Goal: Transaction & Acquisition: Purchase product/service

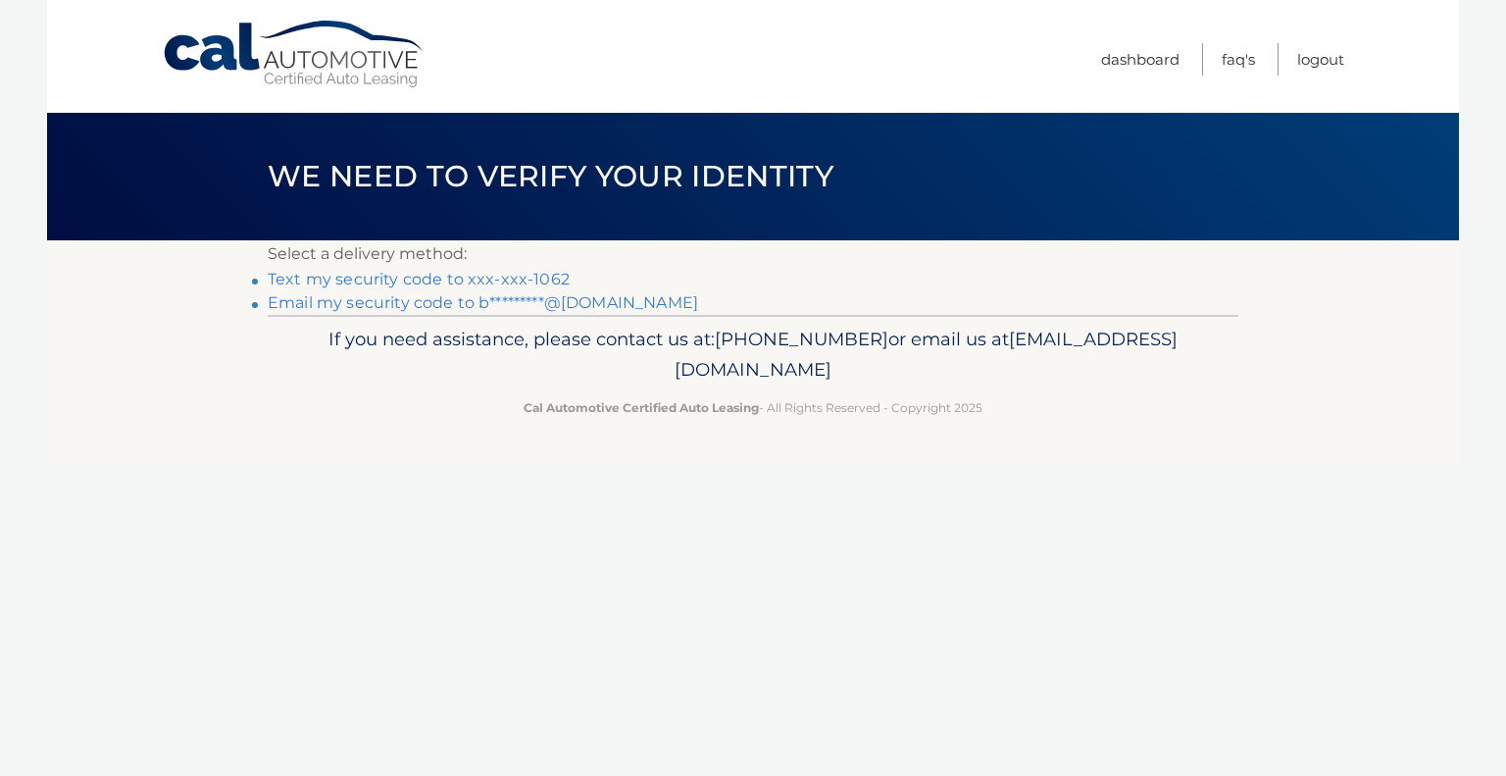
drag, startPoint x: 537, startPoint y: 273, endPoint x: 570, endPoint y: 279, distance: 33.1
click at [537, 274] on link "Text my security code to xxx-xxx-1062" at bounding box center [419, 279] width 302 height 19
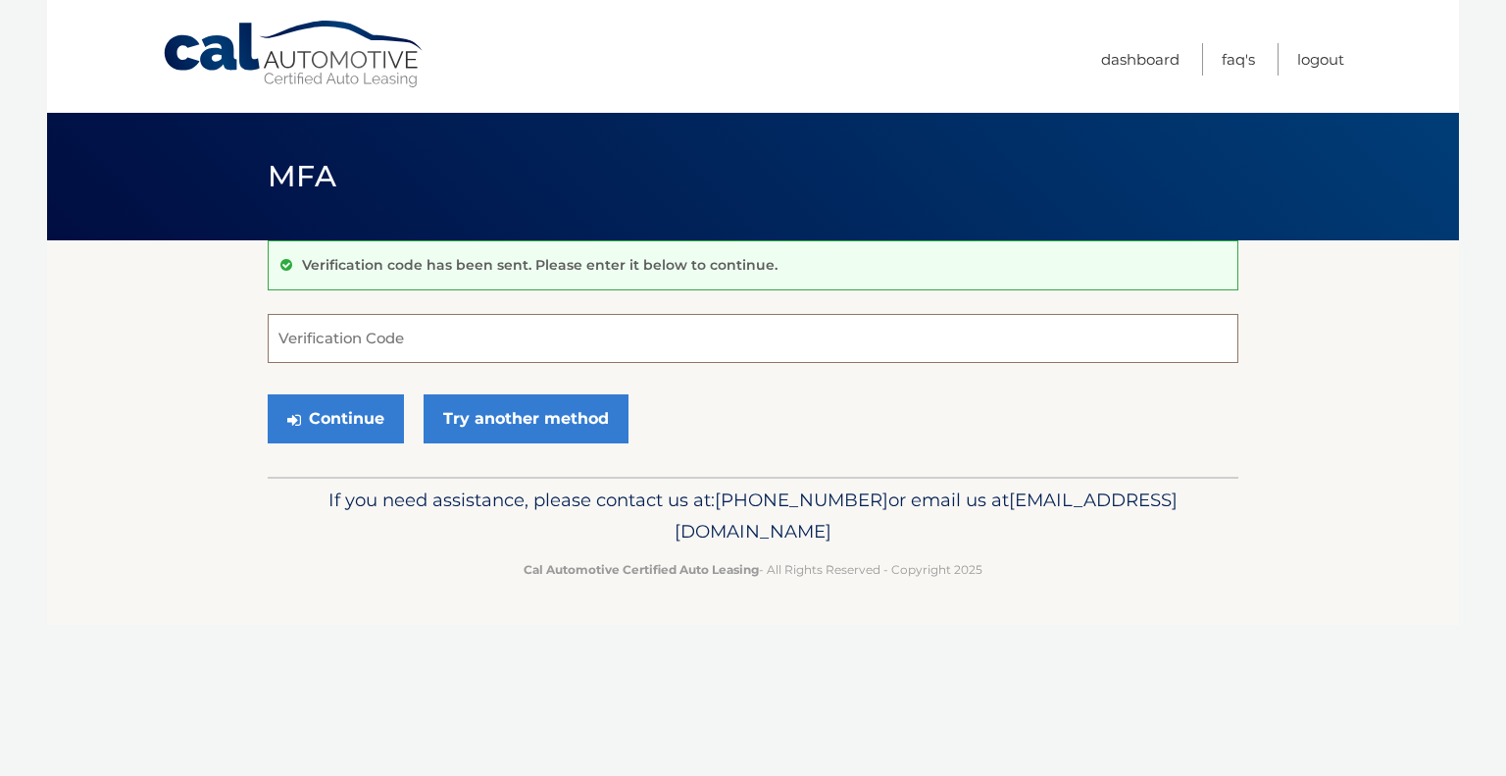
drag, startPoint x: 399, startPoint y: 343, endPoint x: 449, endPoint y: 348, distance: 50.3
click at [399, 344] on input "Verification Code" at bounding box center [753, 338] width 971 height 49
type input "973400"
click at [377, 402] on button "Continue" at bounding box center [336, 418] width 136 height 49
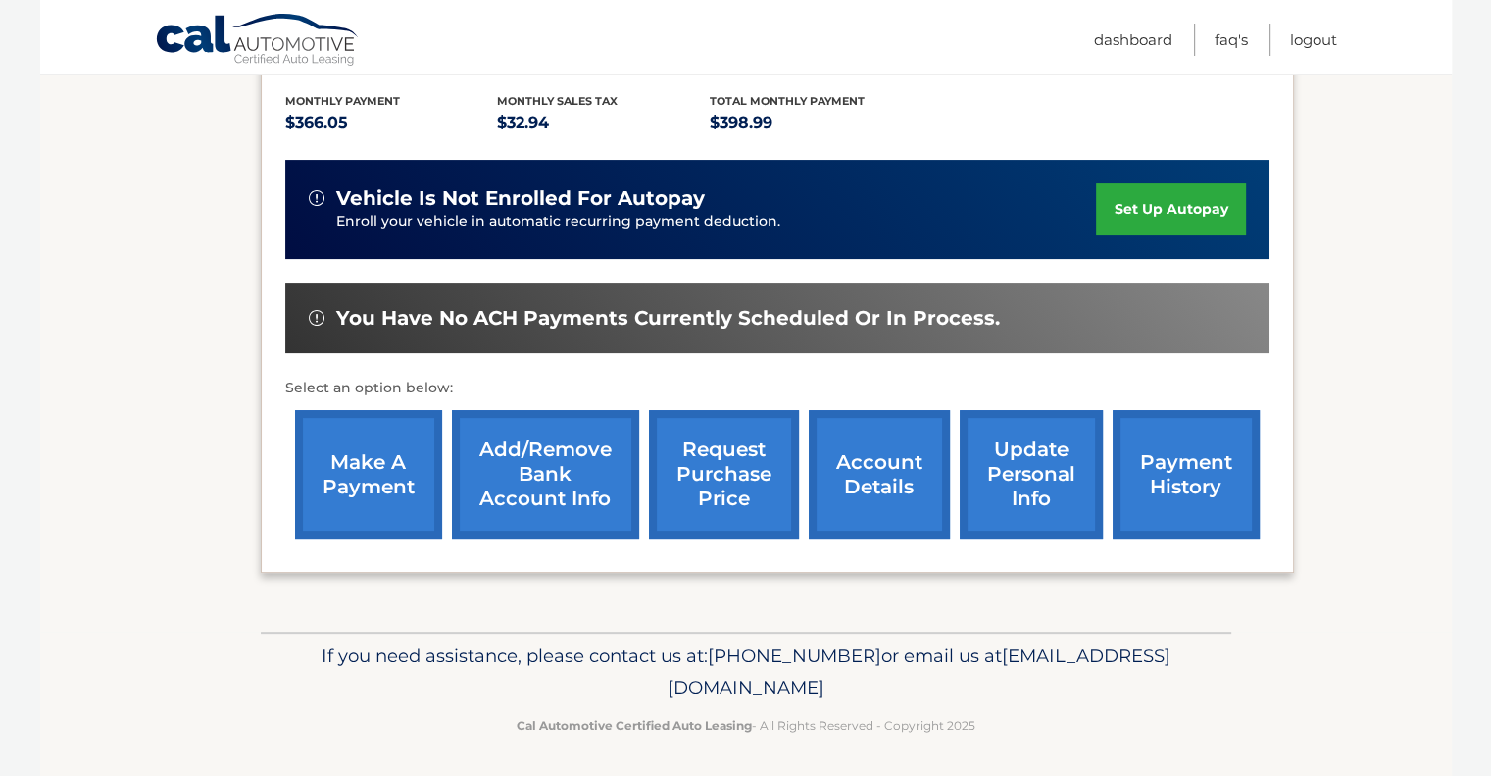
scroll to position [410, 0]
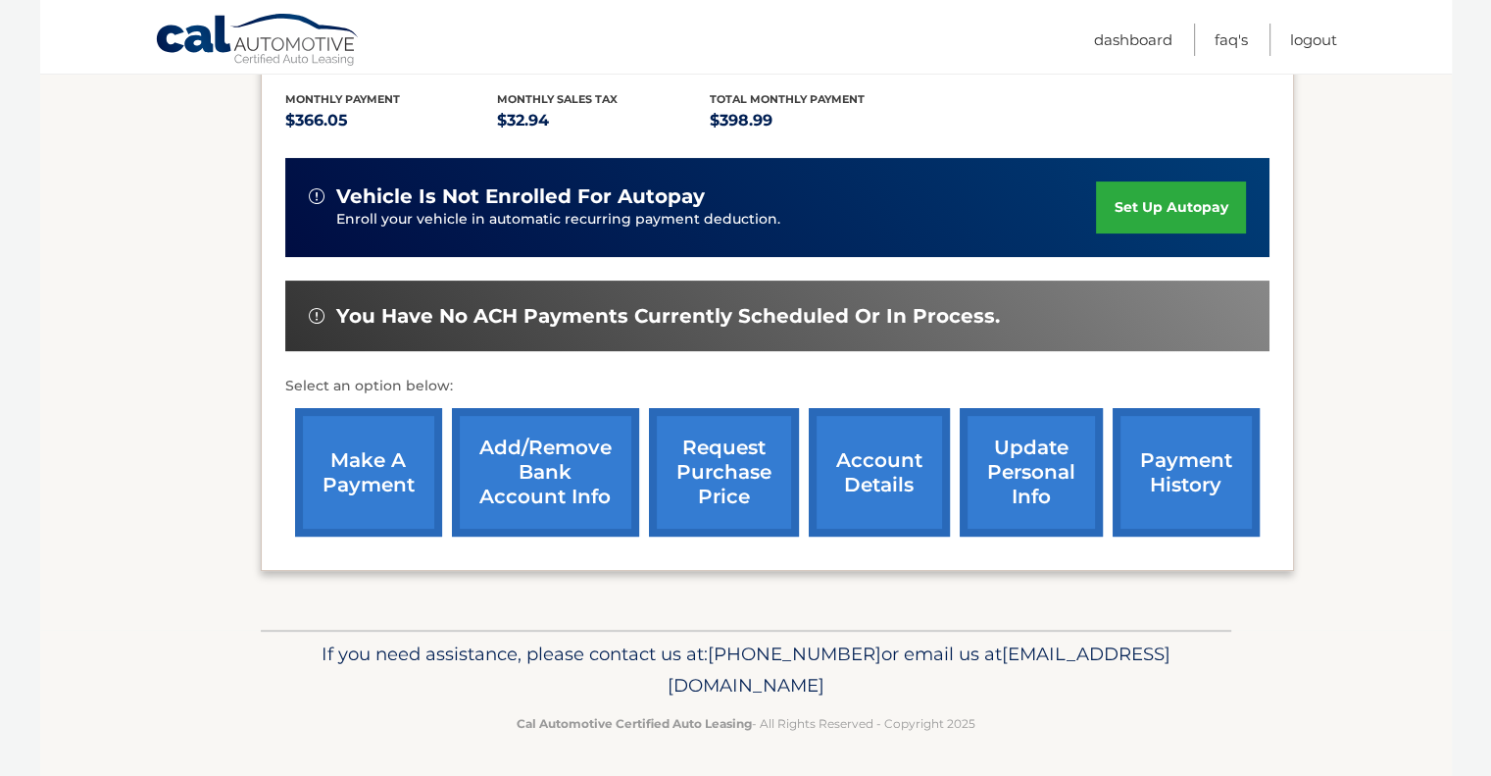
click at [856, 483] on link "account details" at bounding box center [879, 472] width 141 height 128
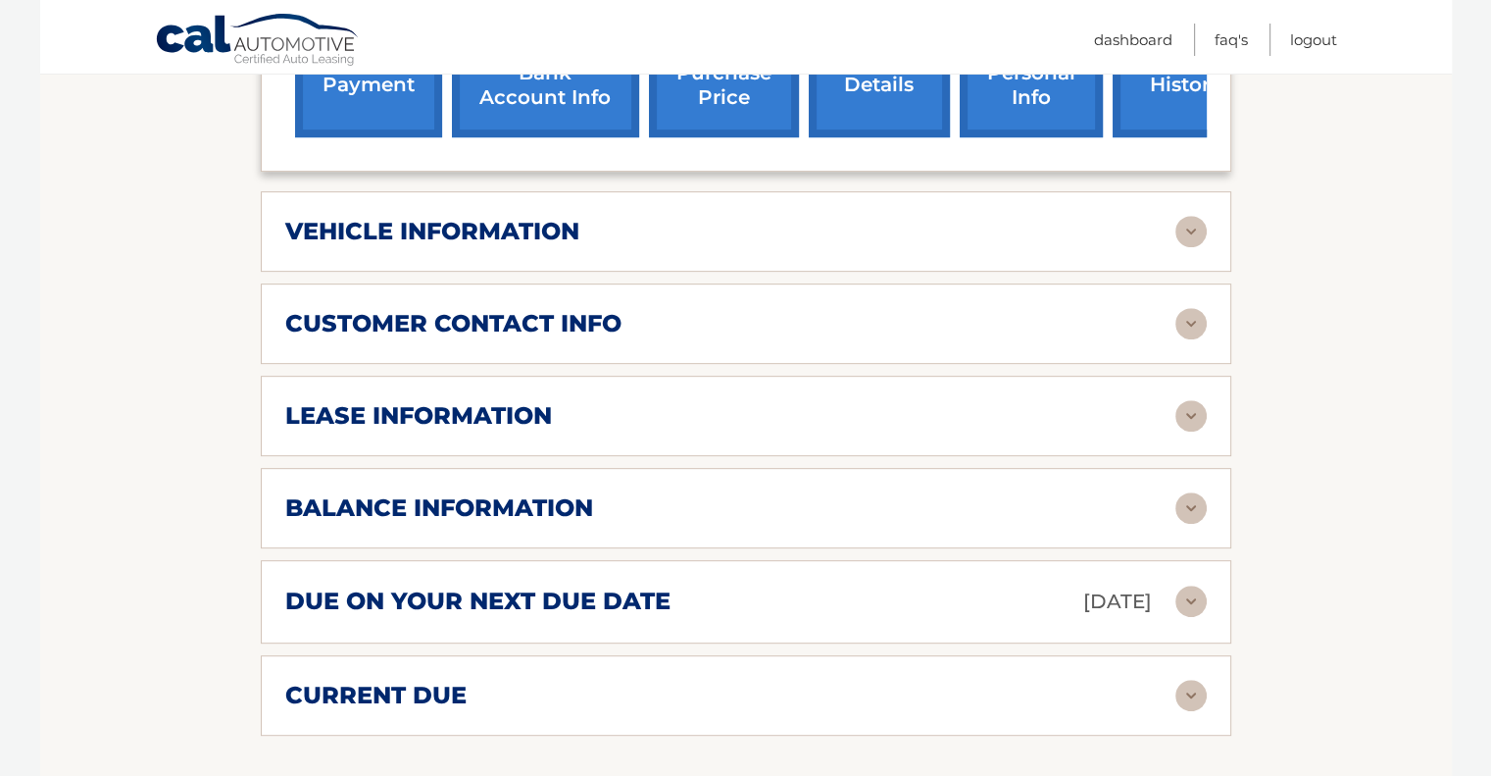
scroll to position [883, 0]
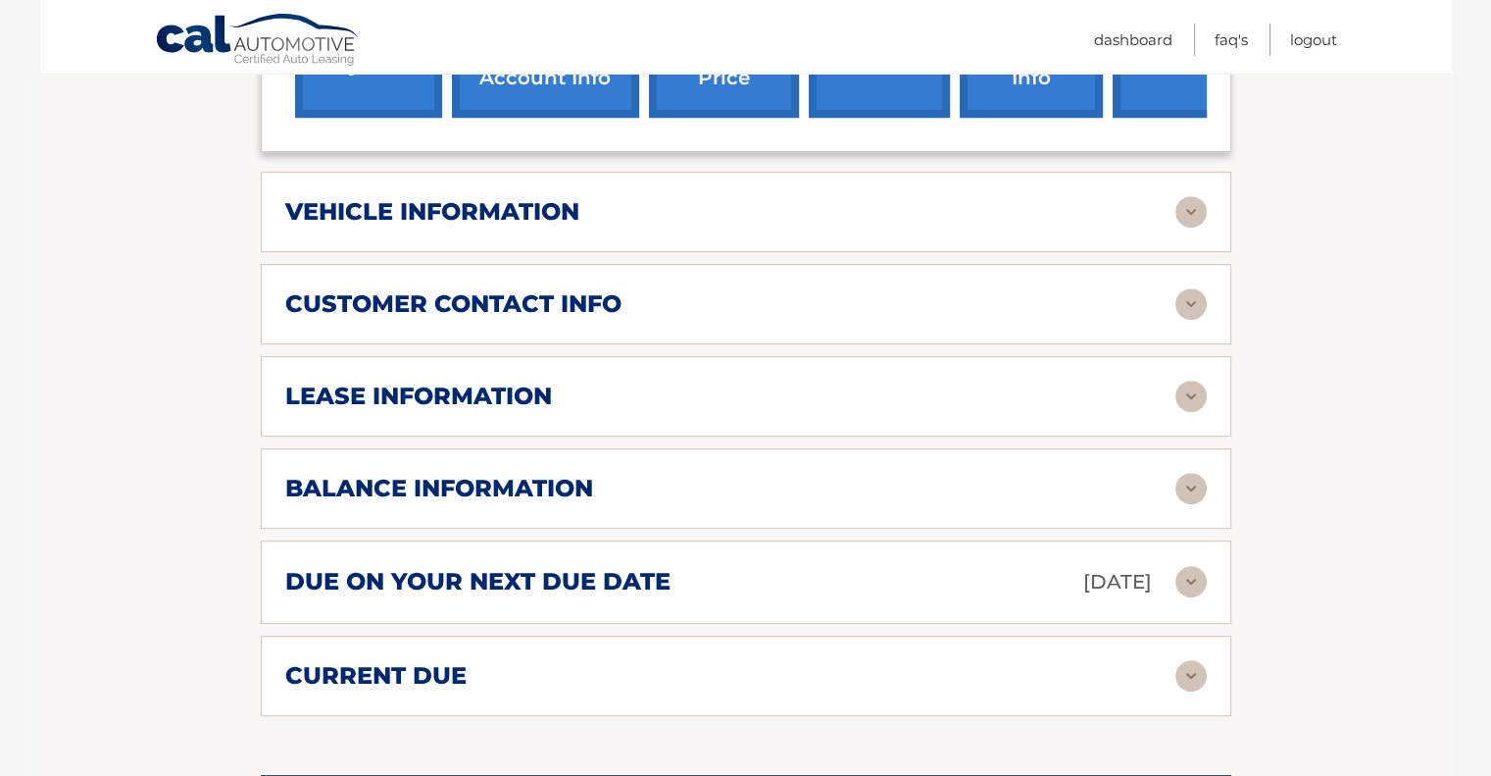
click at [1183, 380] on img at bounding box center [1191, 395] width 31 height 31
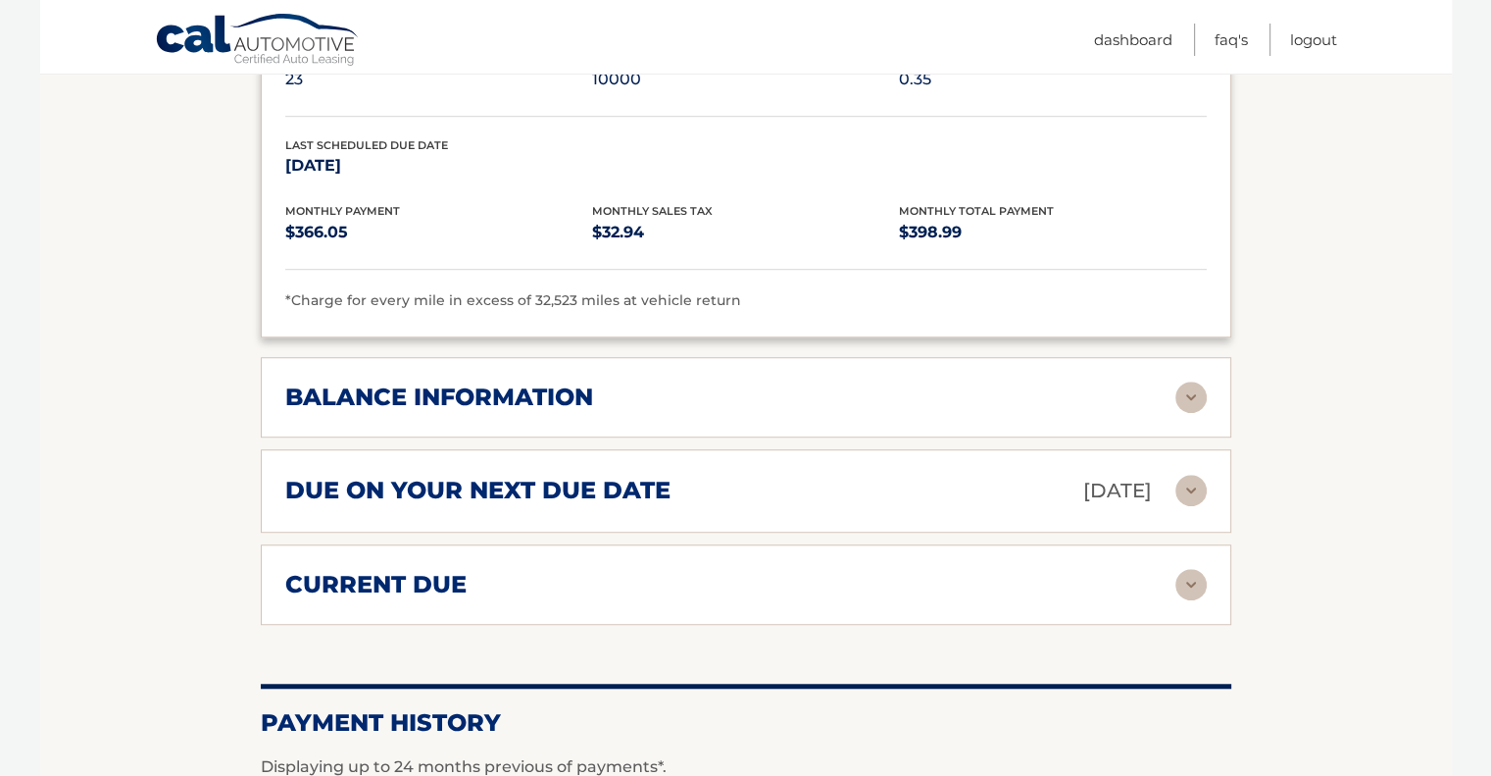
scroll to position [1373, 0]
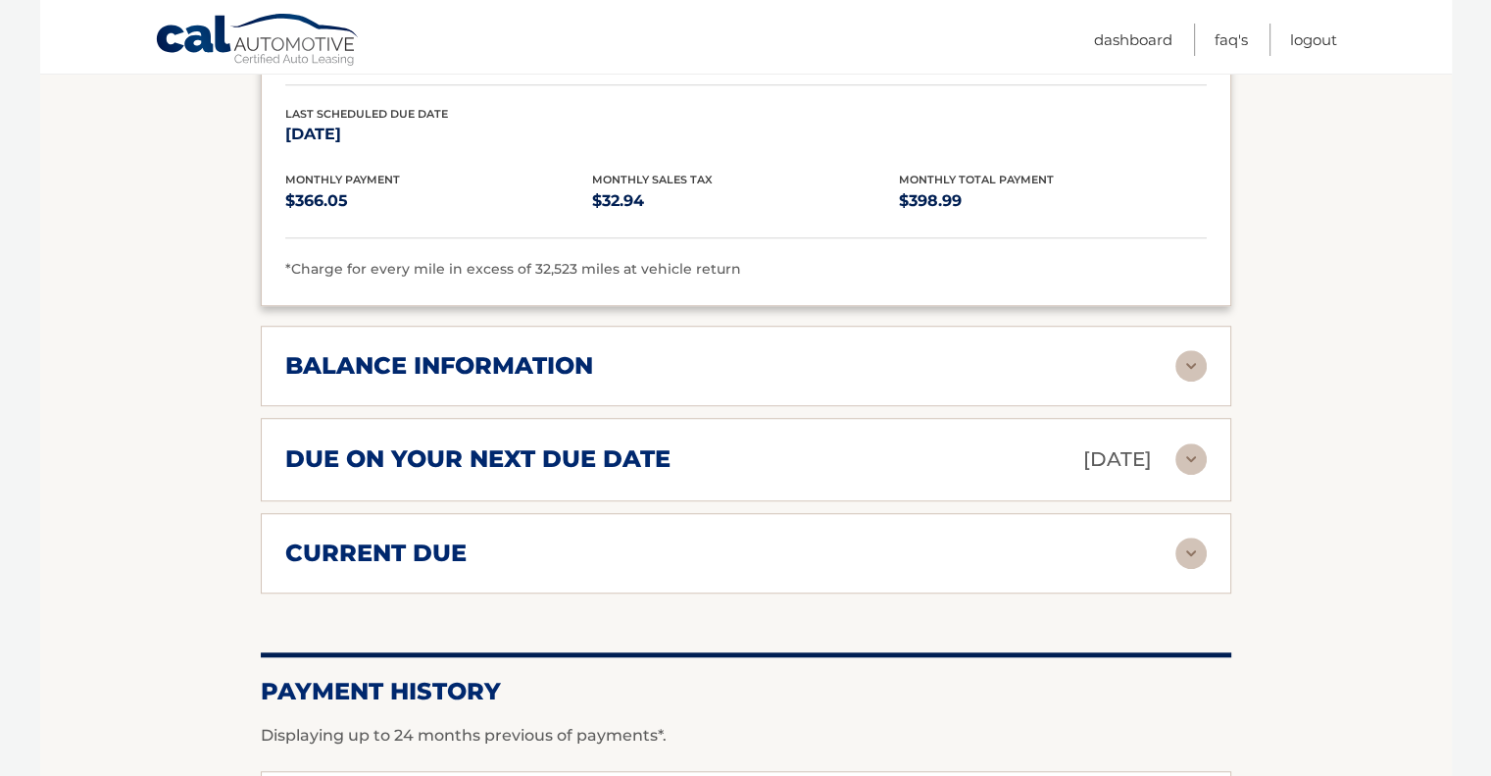
click at [1188, 350] on img at bounding box center [1191, 365] width 31 height 31
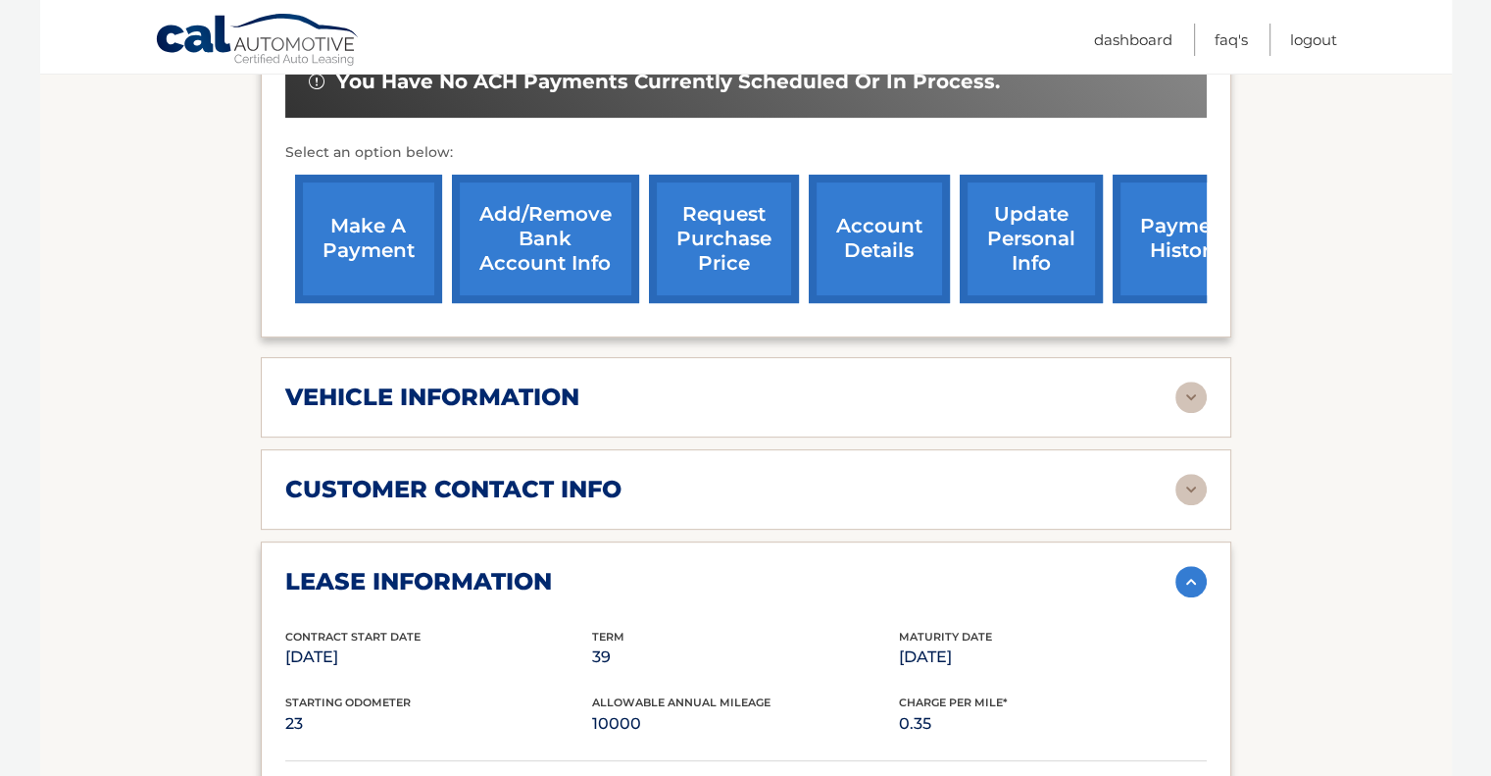
scroll to position [686, 0]
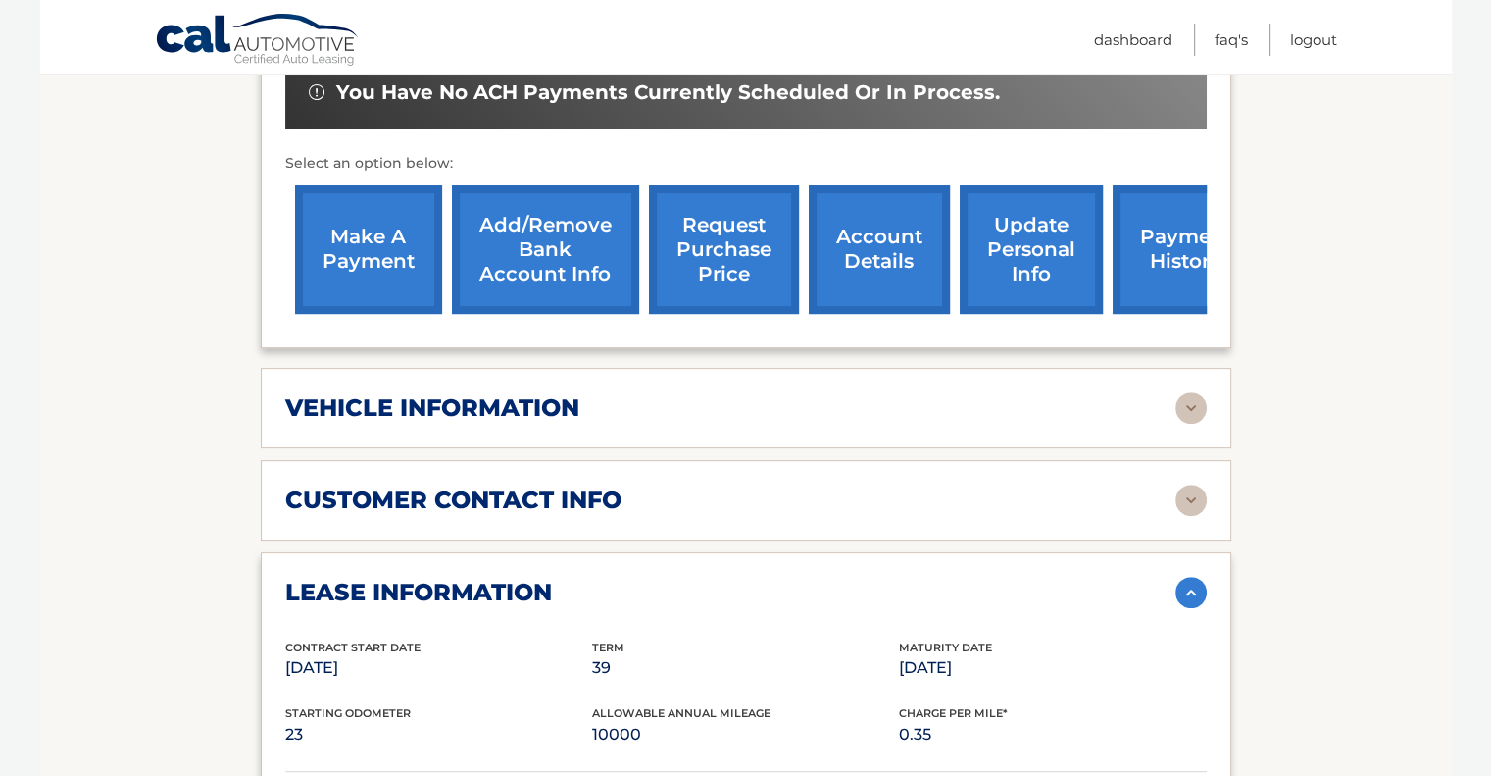
click at [1188, 577] on img at bounding box center [1191, 592] width 31 height 31
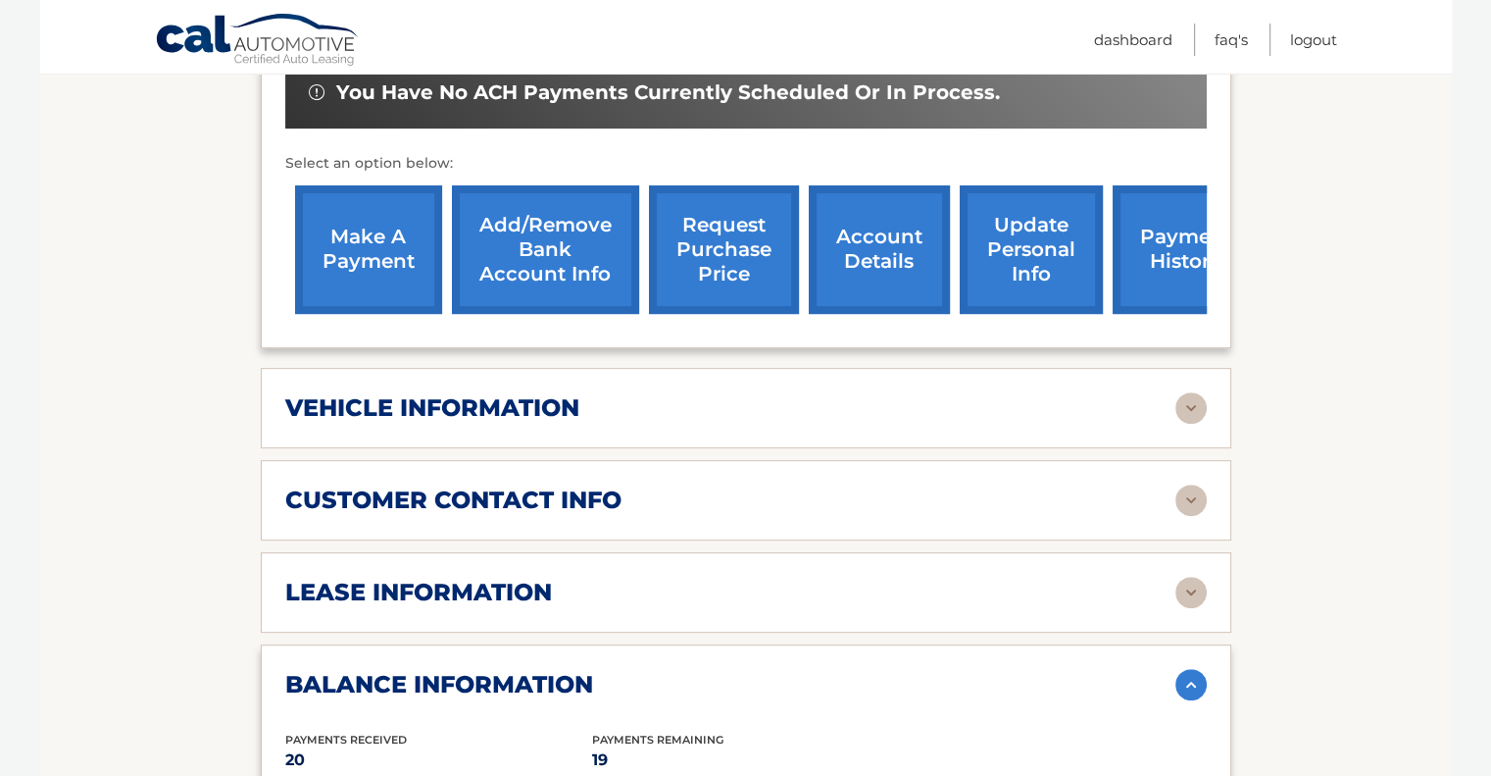
click at [1186, 392] on img at bounding box center [1191, 407] width 31 height 31
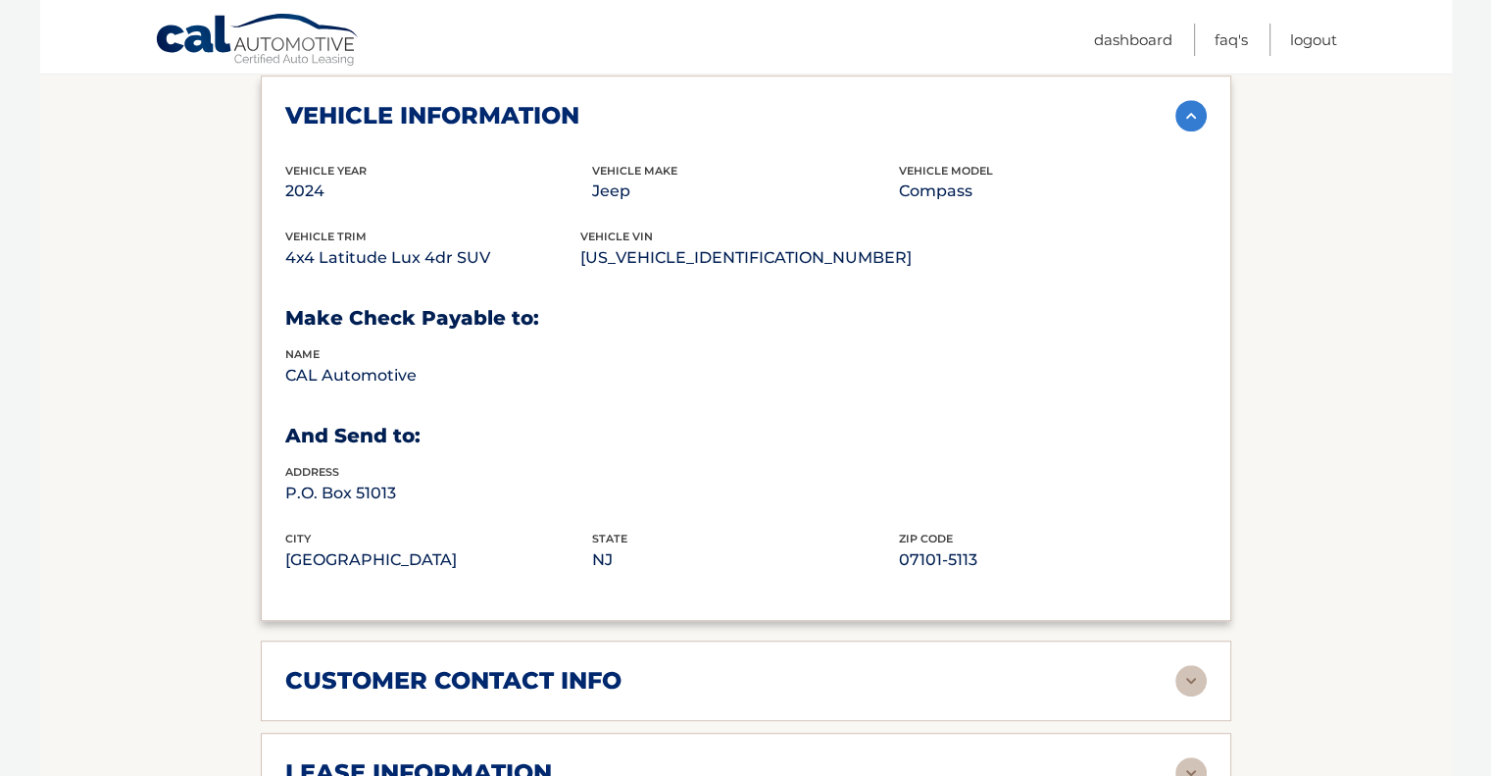
scroll to position [1275, 0]
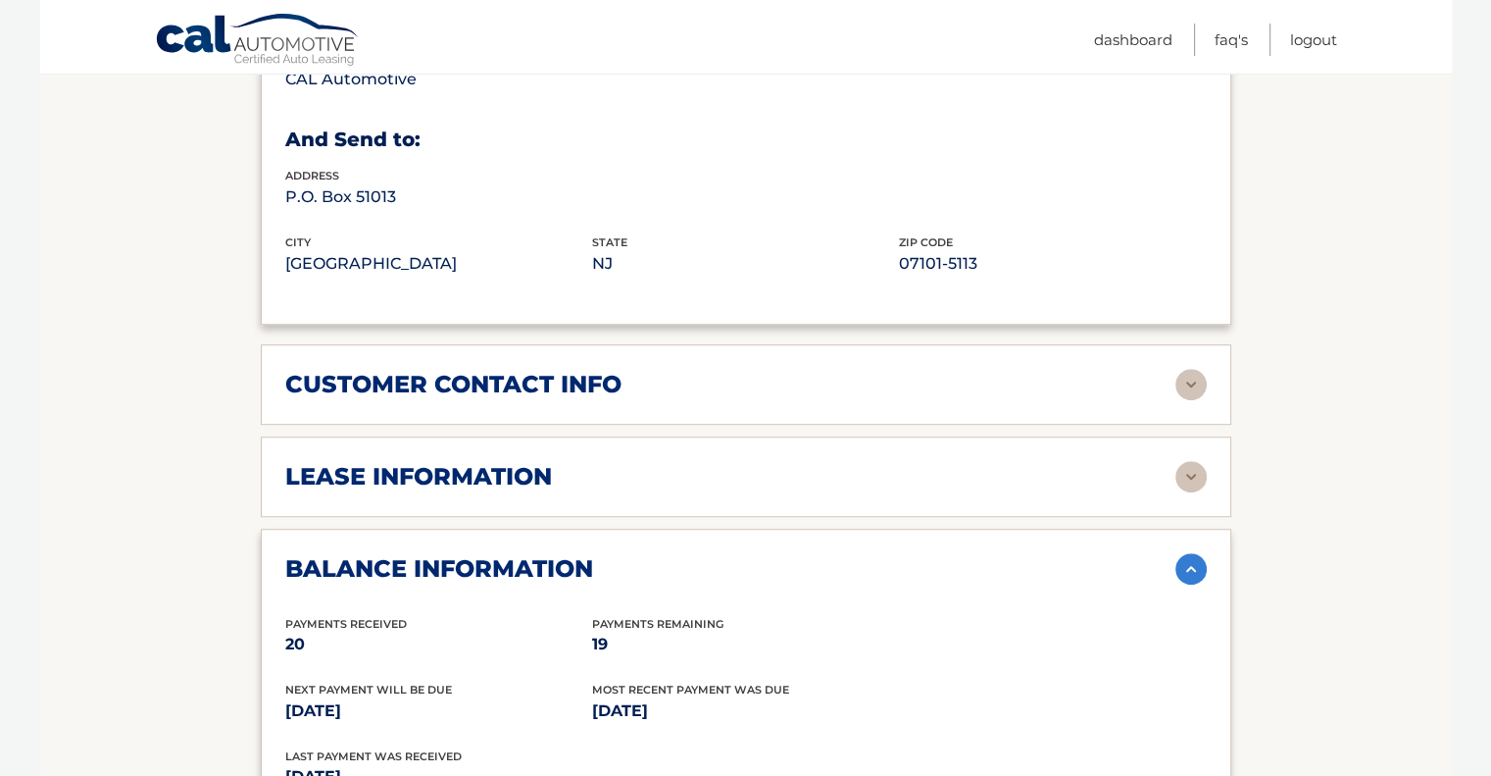
click at [1197, 553] on img at bounding box center [1191, 568] width 31 height 31
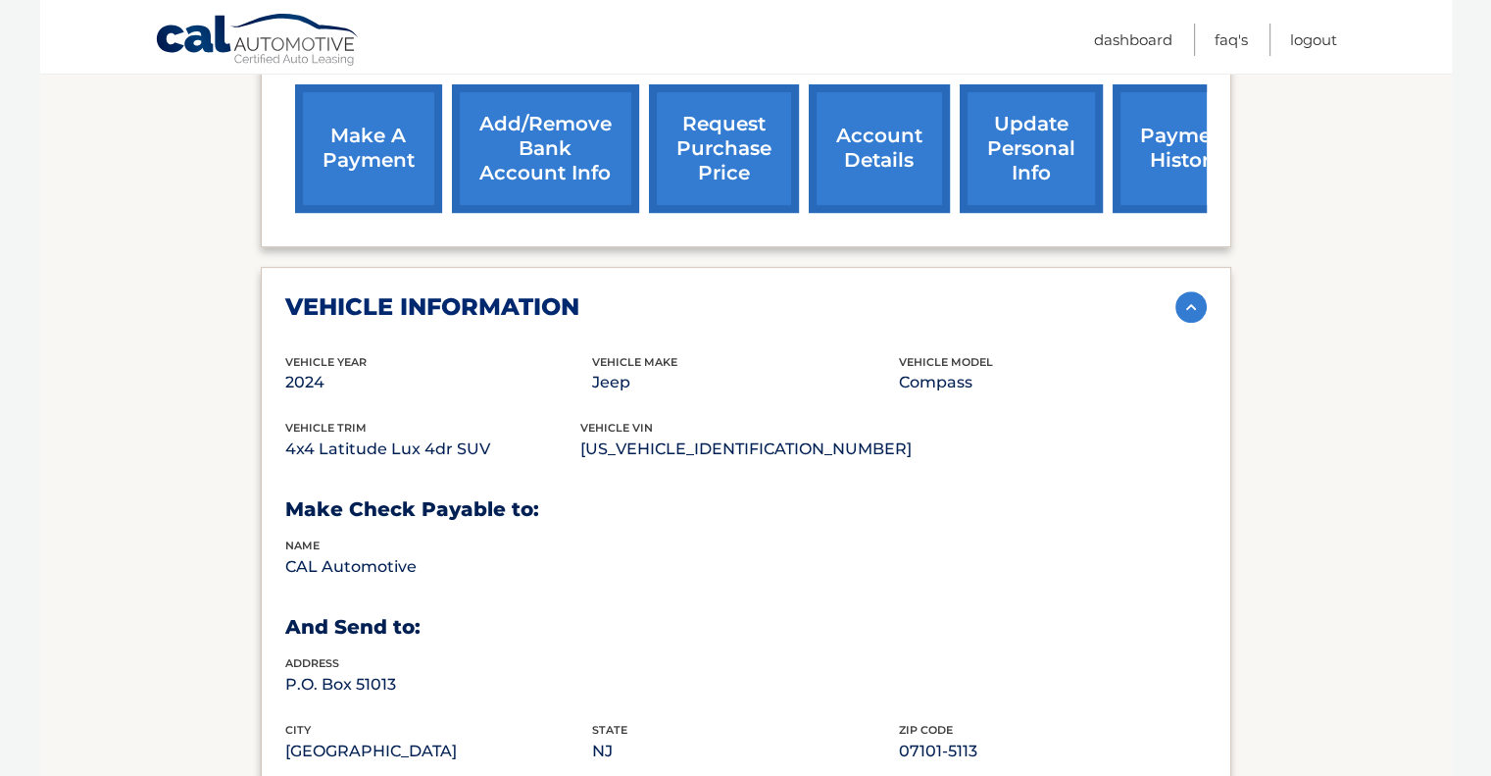
scroll to position [784, 0]
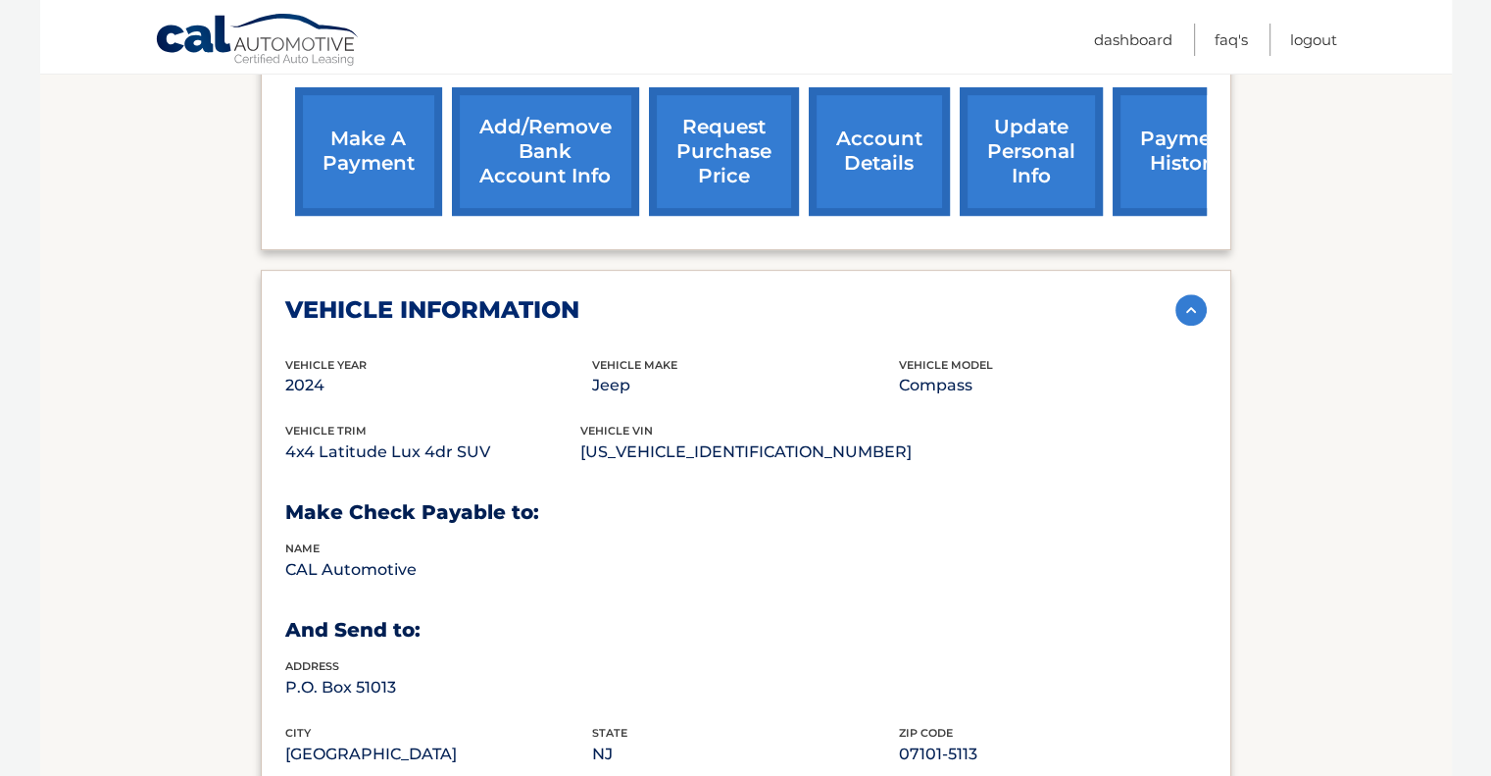
click at [1191, 294] on img at bounding box center [1191, 309] width 31 height 31
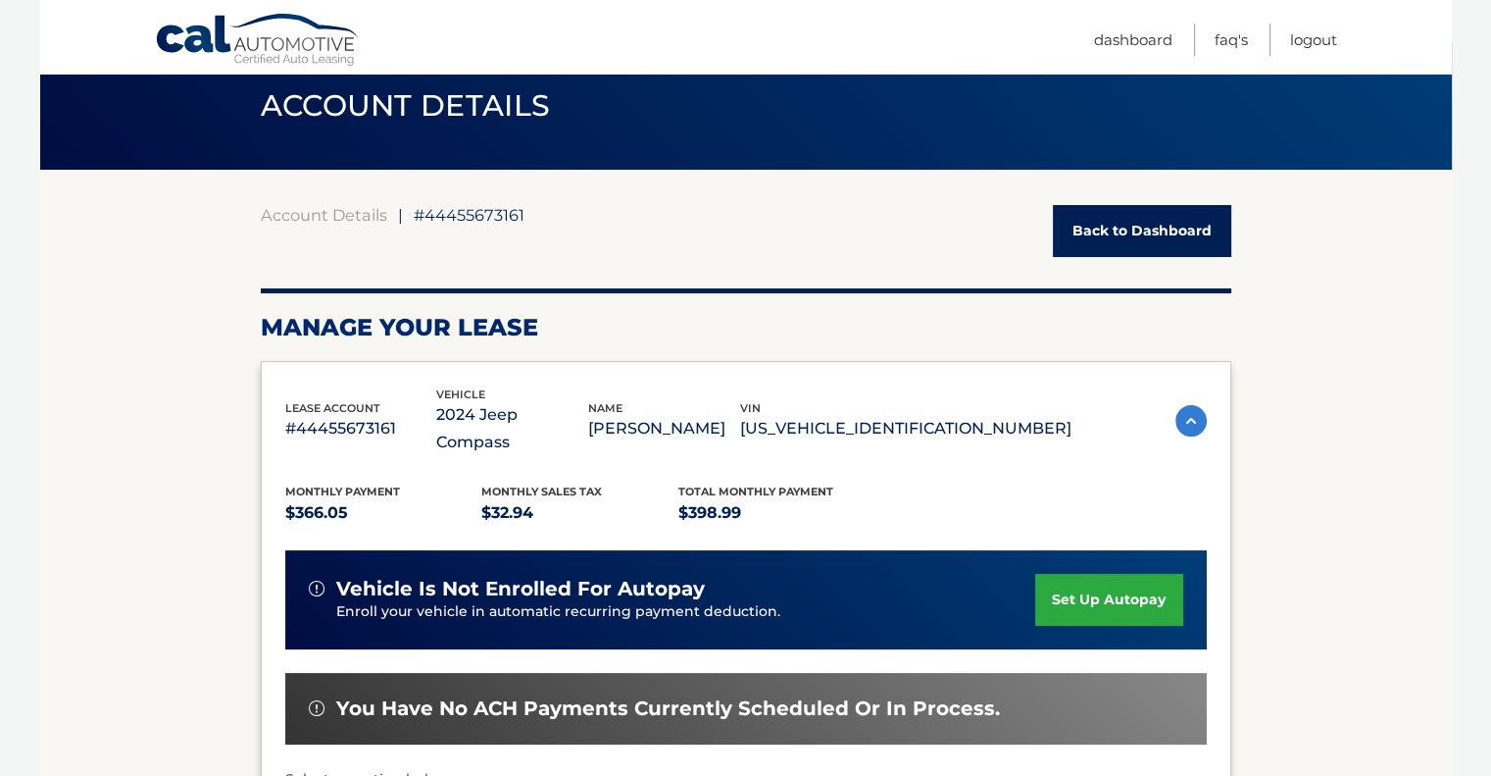
scroll to position [0, 0]
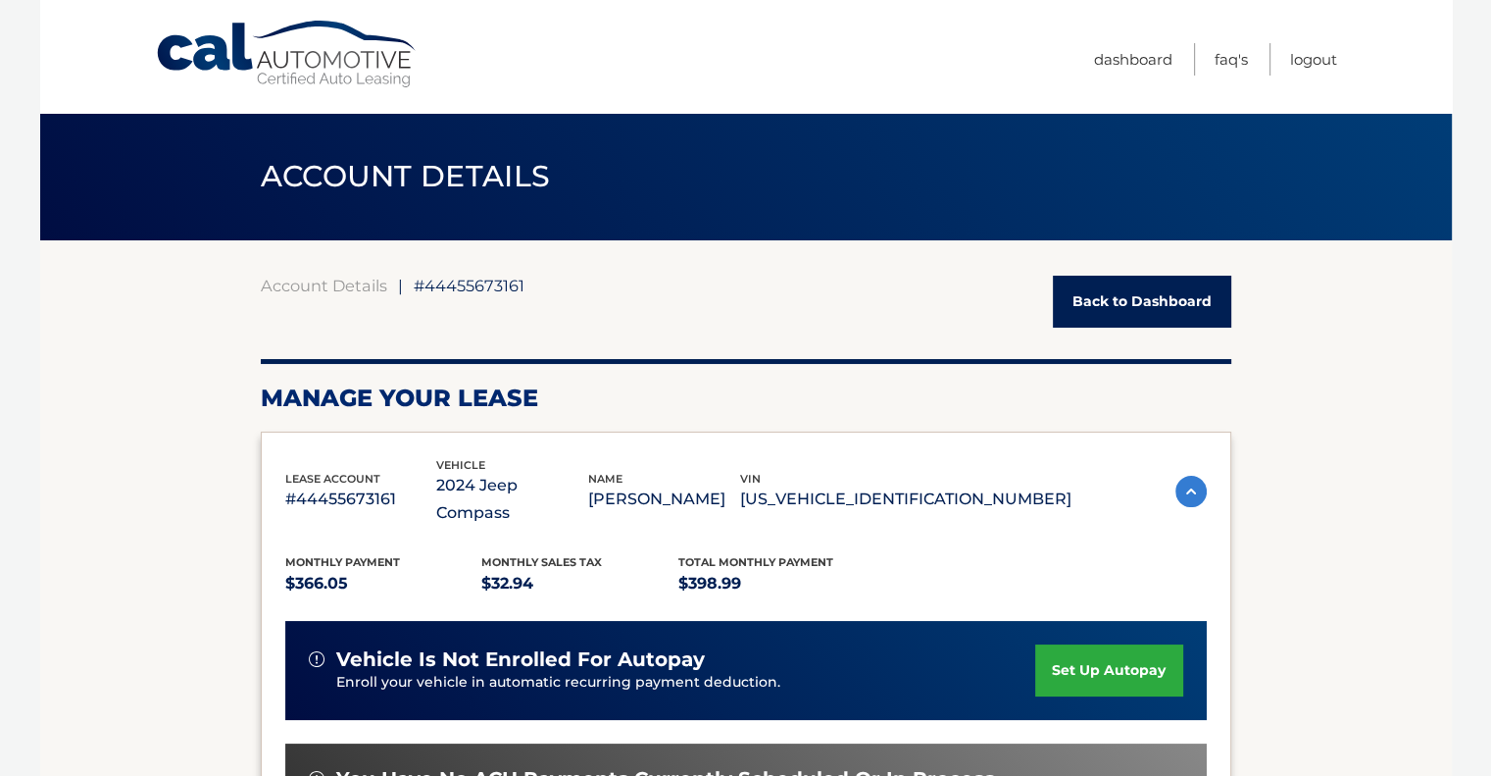
click at [1141, 307] on link "Back to Dashboard" at bounding box center [1142, 302] width 178 height 52
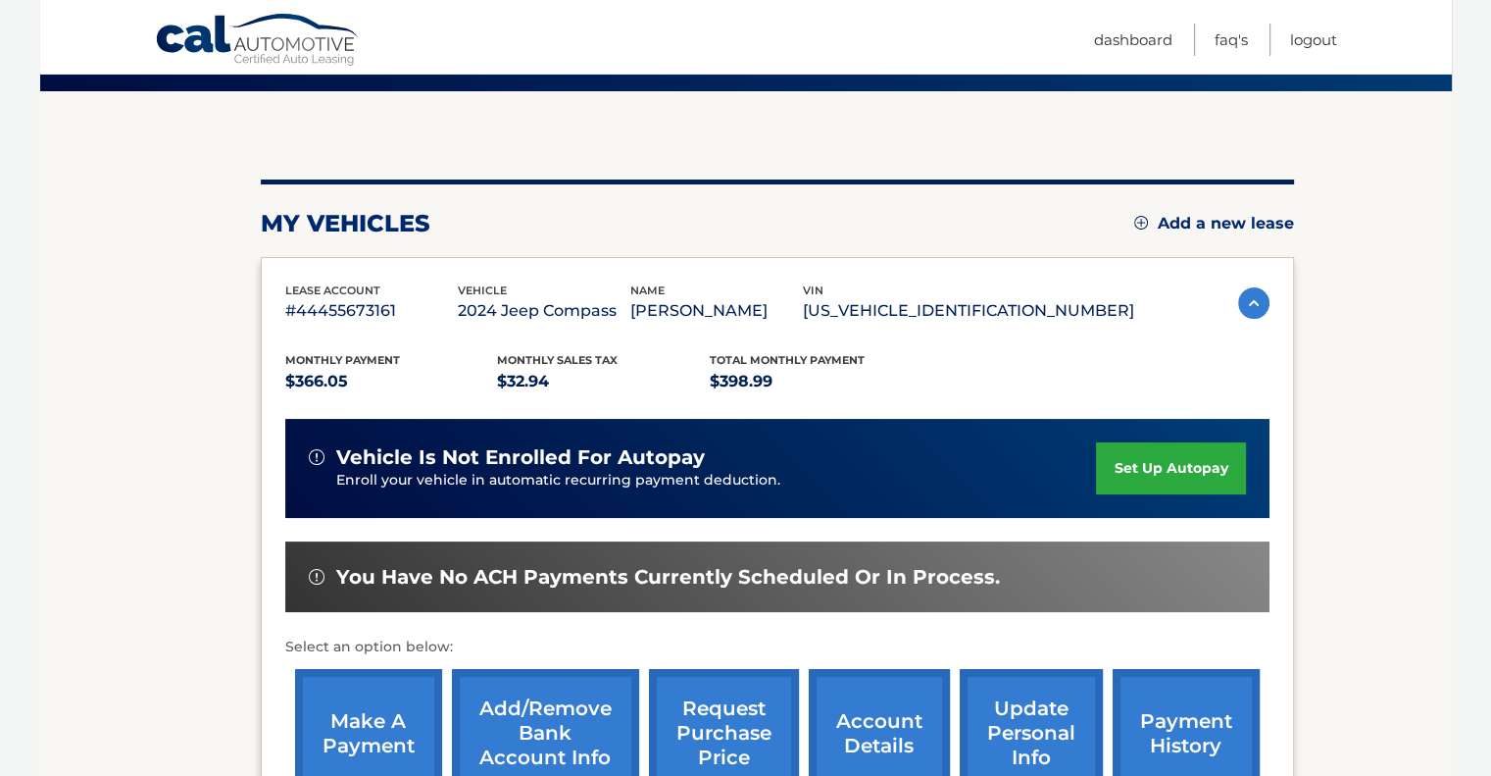
scroll to position [392, 0]
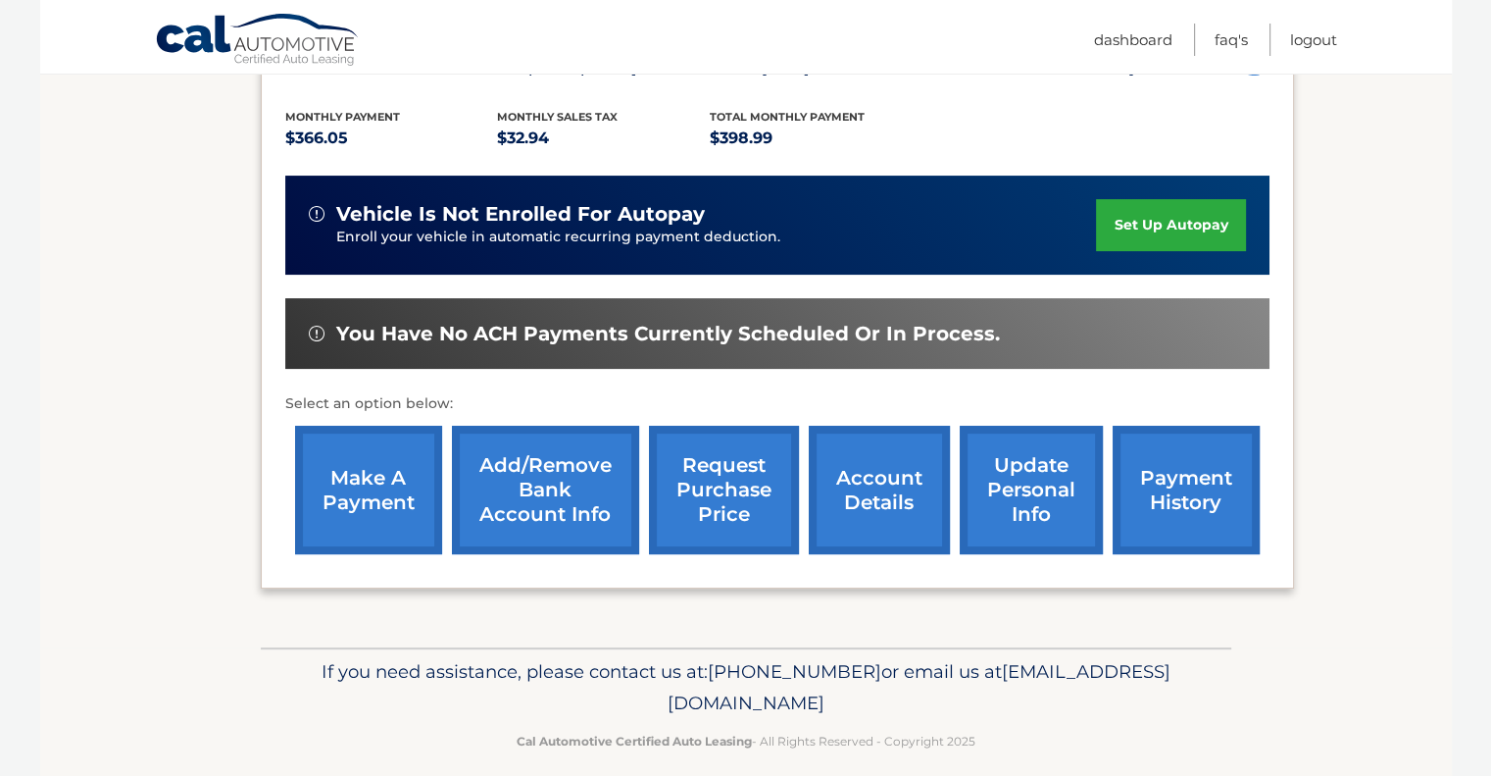
click at [368, 466] on link "make a payment" at bounding box center [368, 490] width 147 height 128
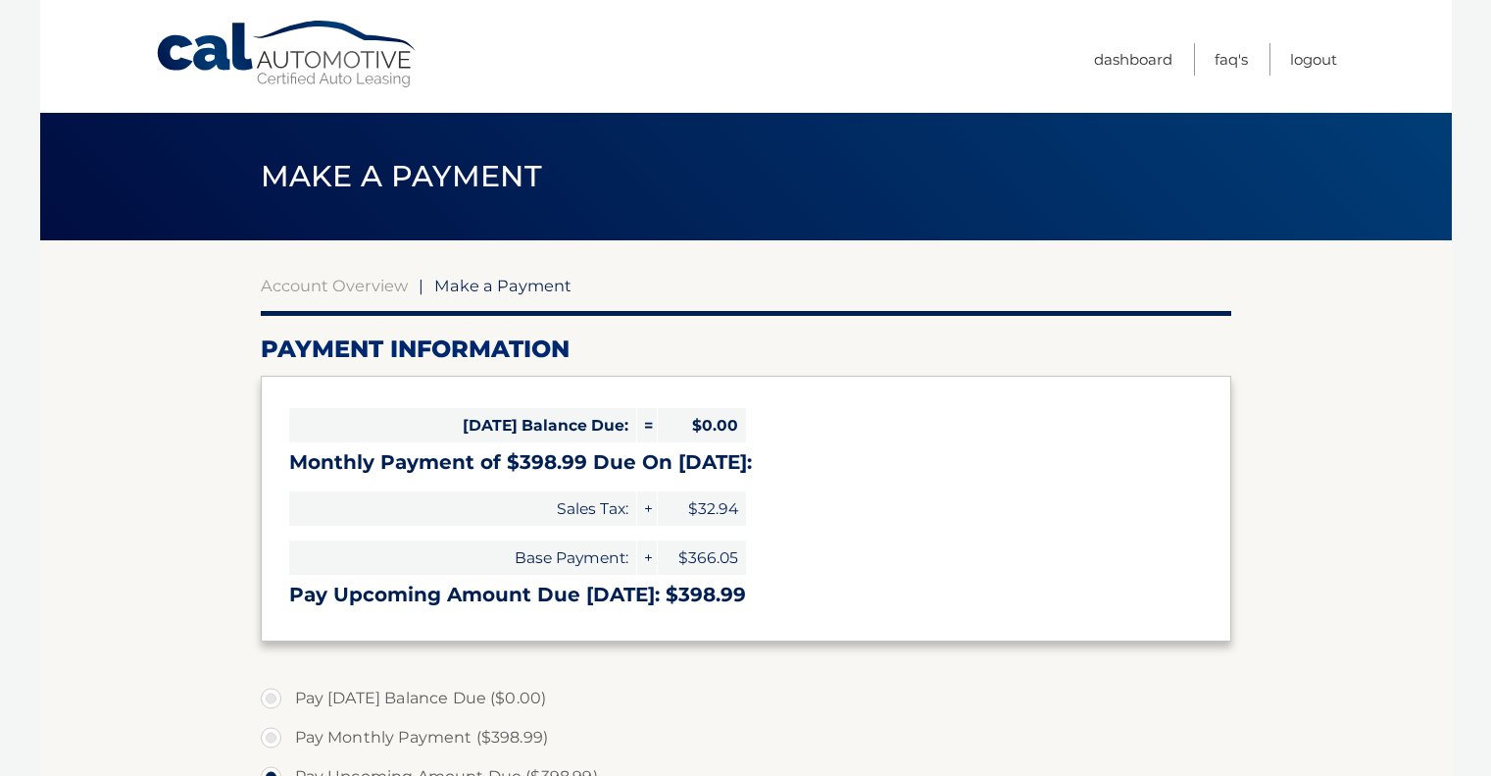
select select "MmEwMzZlZGUtZDljNi00ZmZmLThhMjMtYTNhMGIyYjE1ODMz"
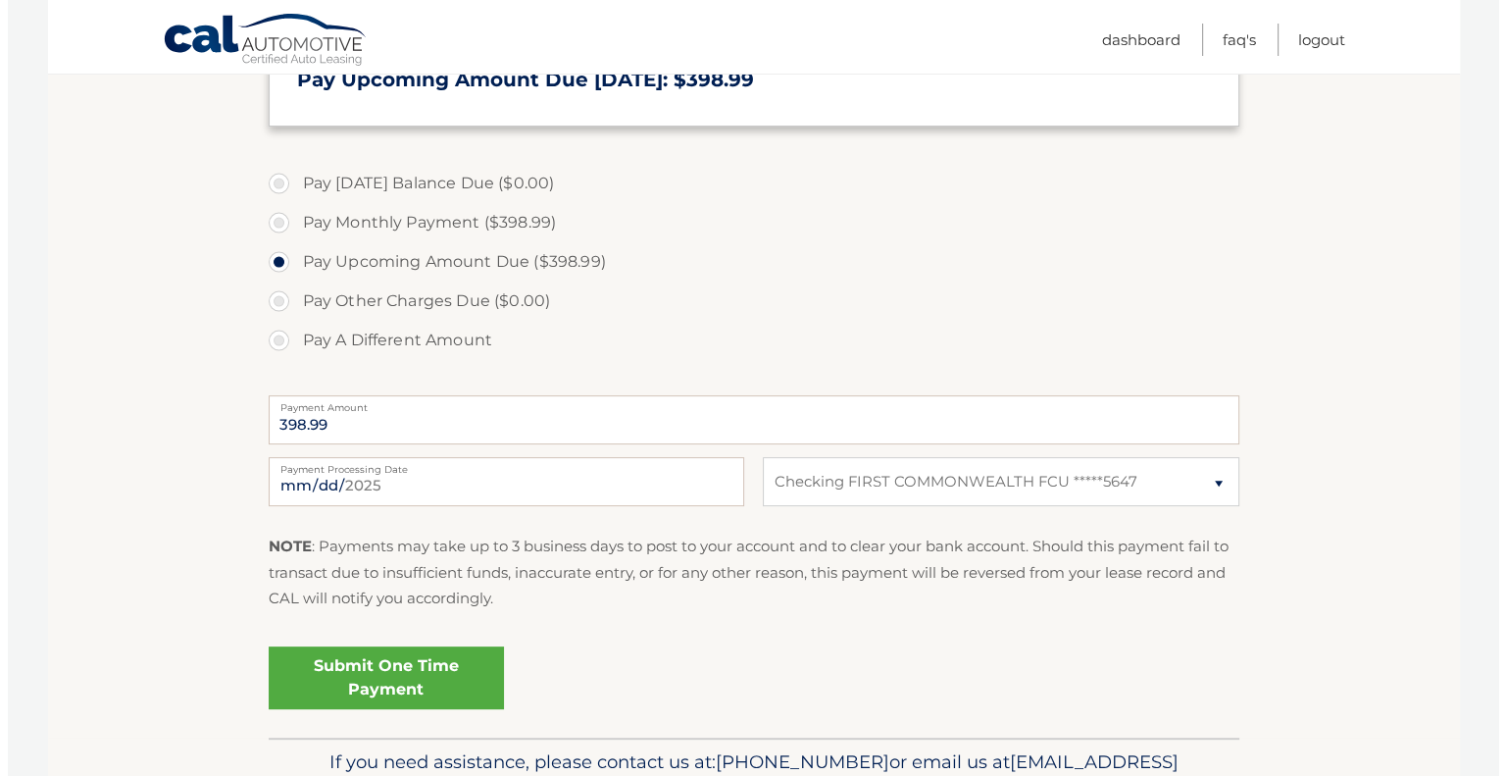
scroll to position [588, 0]
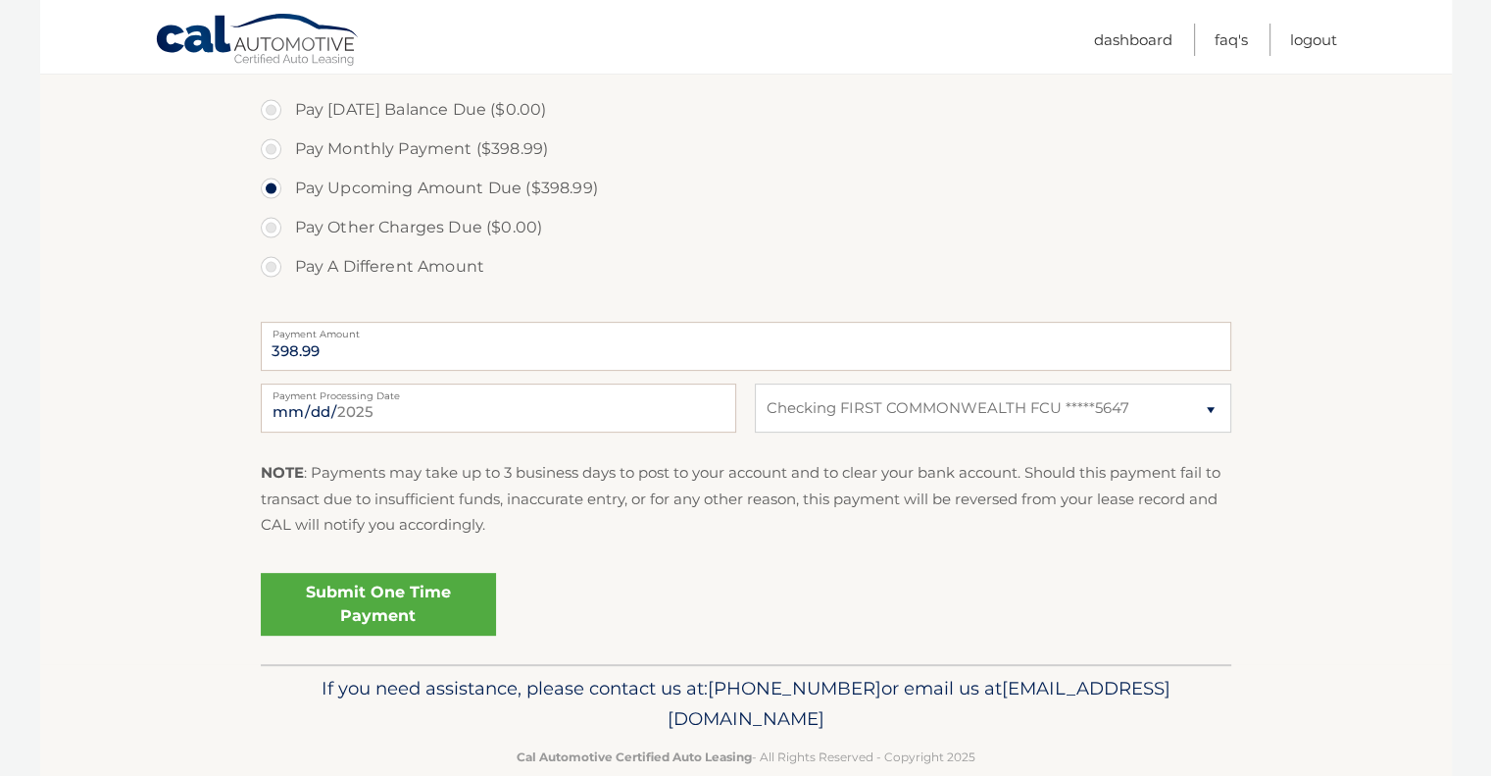
click at [414, 595] on link "Submit One Time Payment" at bounding box center [378, 604] width 235 height 63
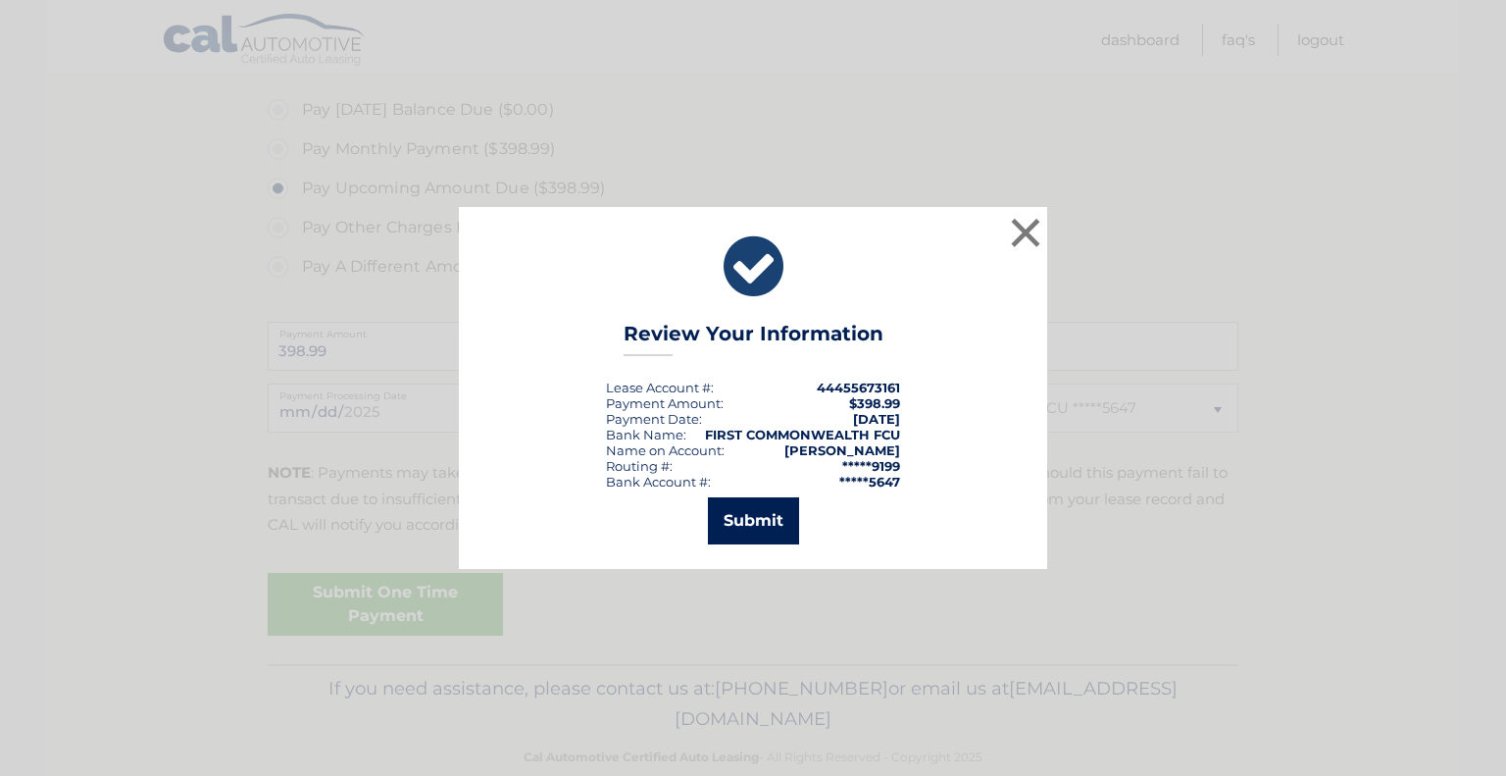
click at [773, 517] on button "Submit" at bounding box center [753, 520] width 91 height 47
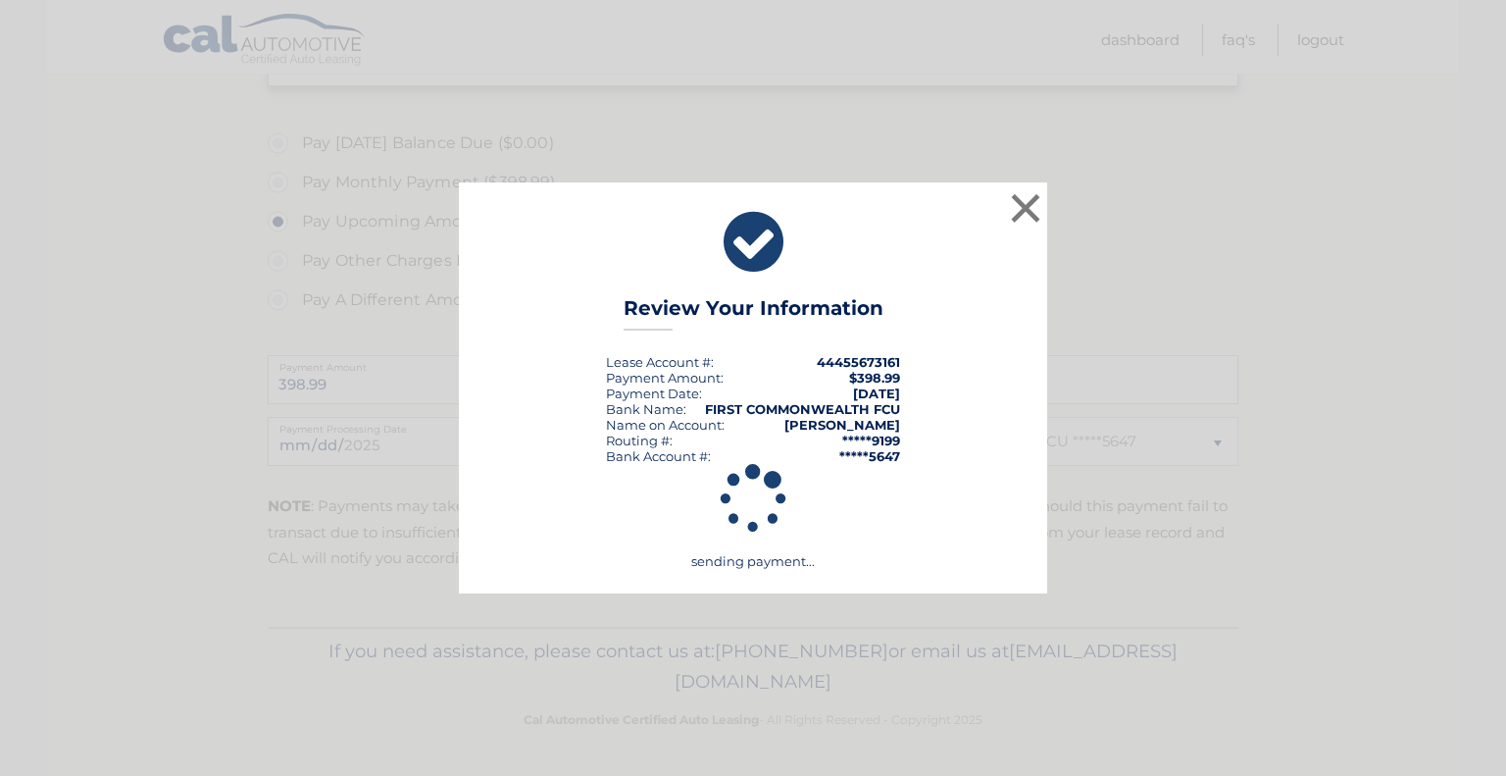
scroll to position [553, 0]
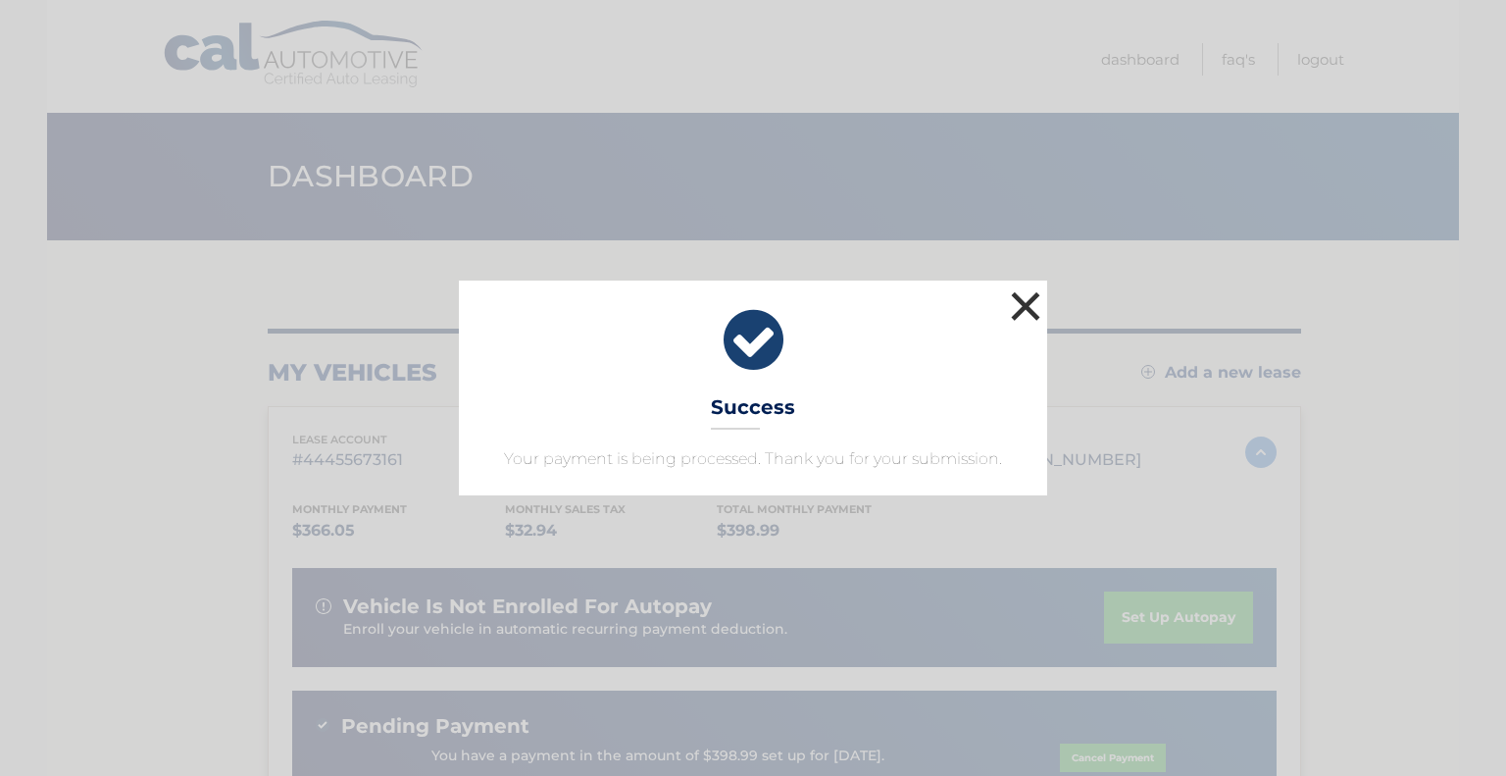
click at [1030, 309] on button "×" at bounding box center [1025, 305] width 39 height 39
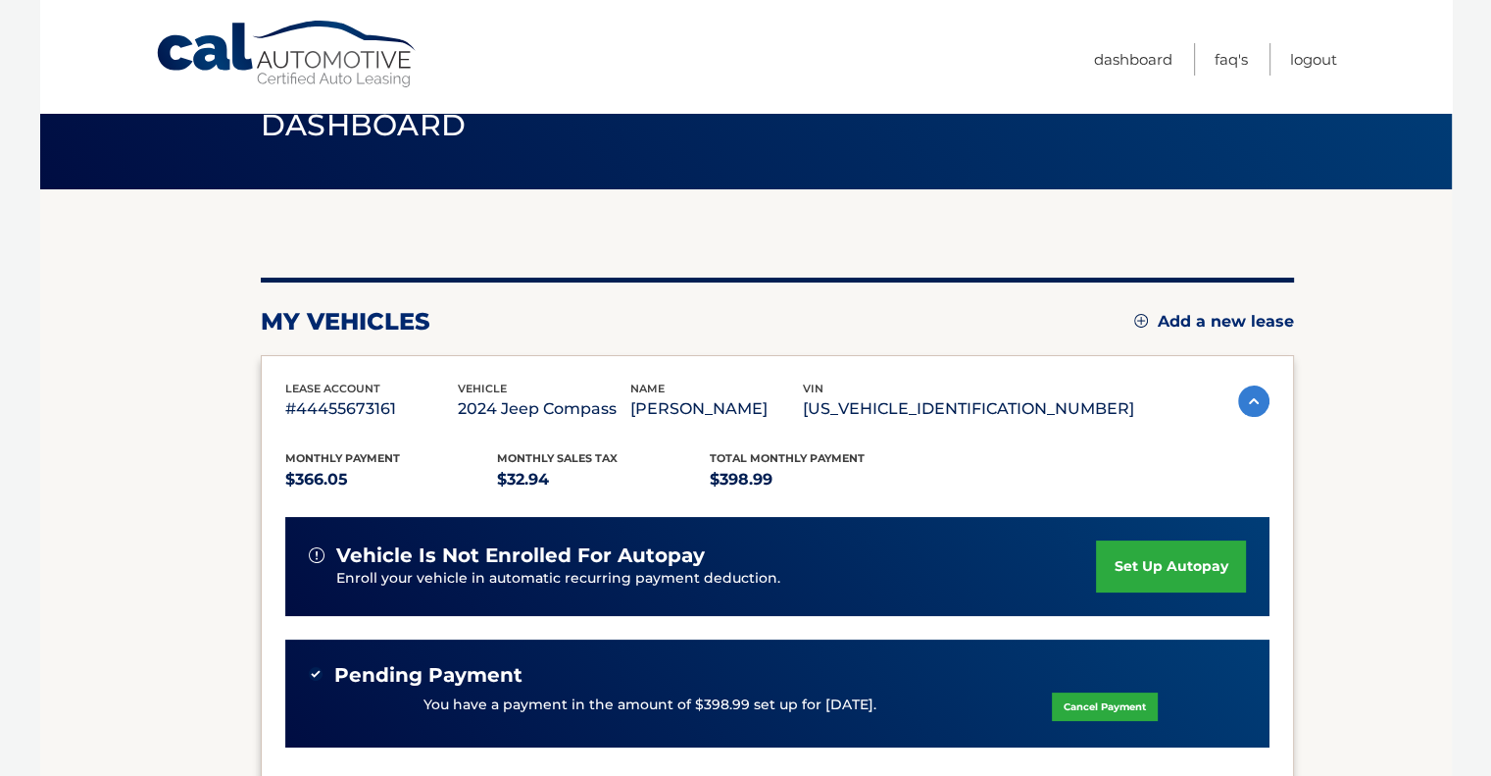
scroll to position [98, 0]
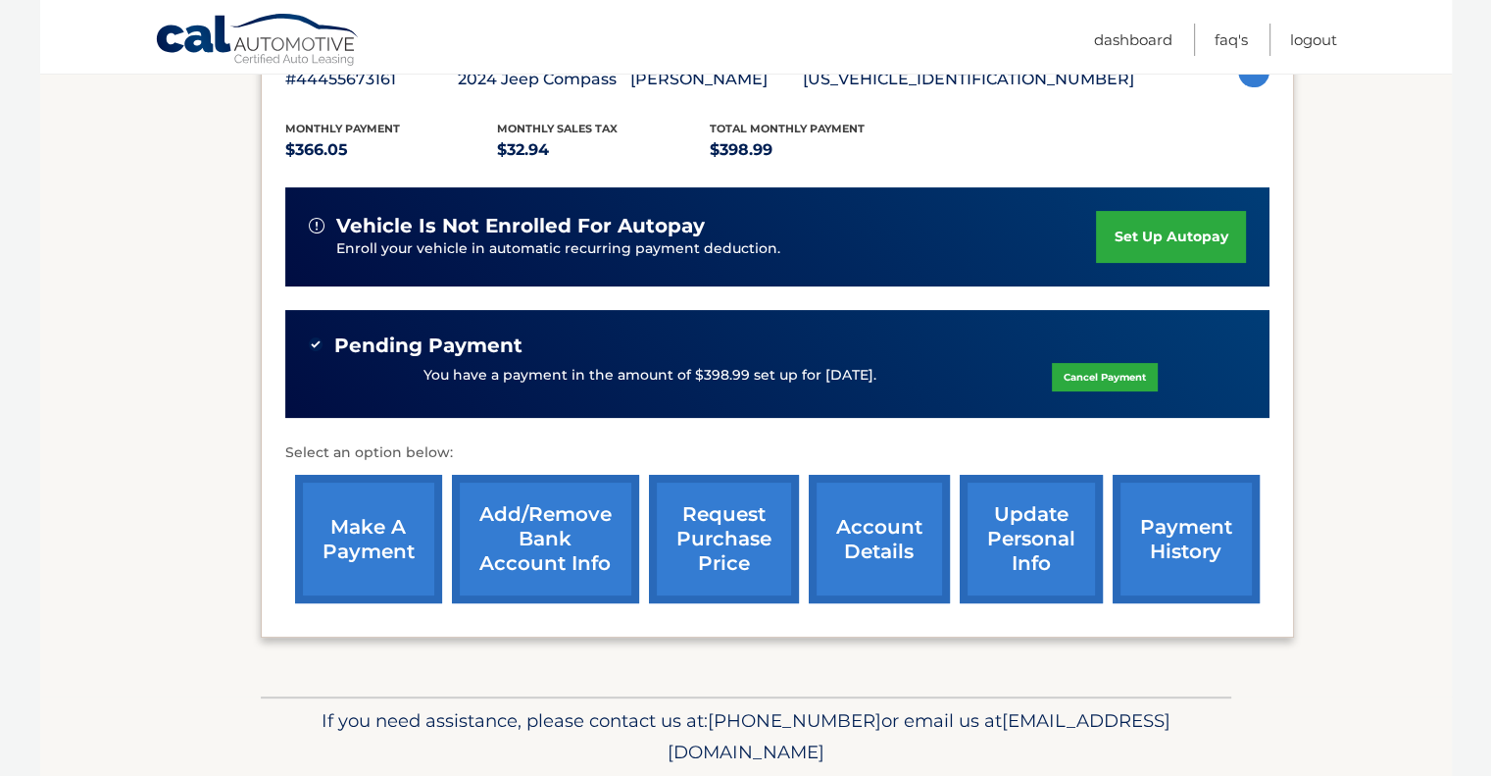
scroll to position [392, 0]
